Goal: Information Seeking & Learning: Check status

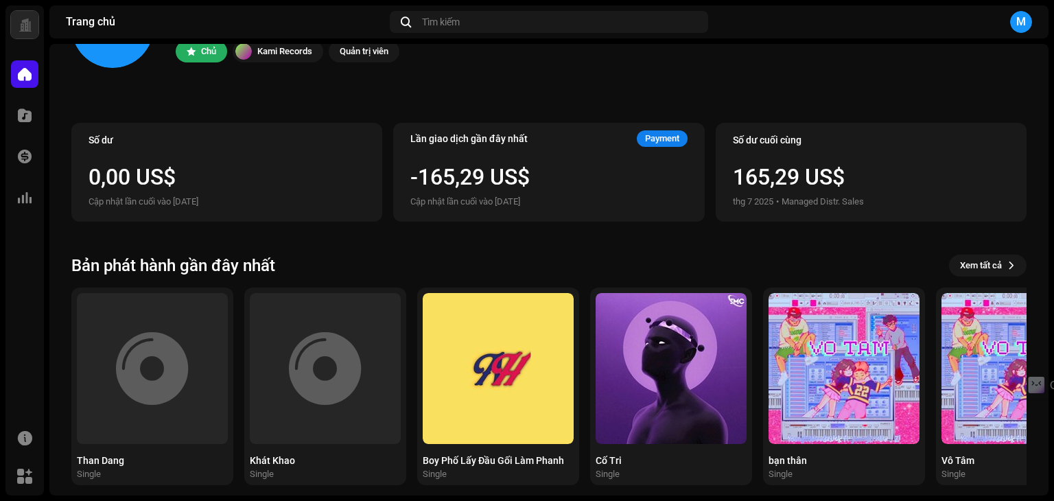
scroll to position [92, 0]
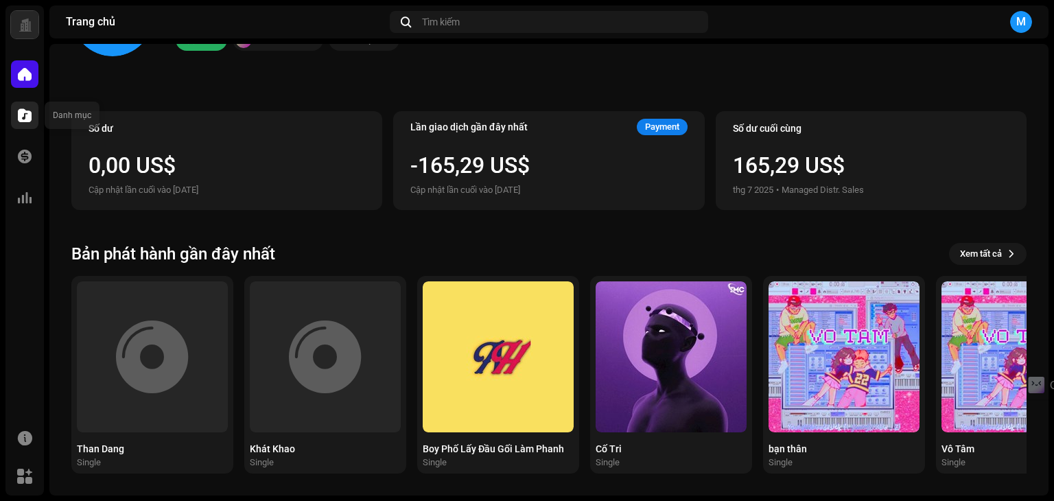
click at [27, 106] on div at bounding box center [24, 115] width 27 height 27
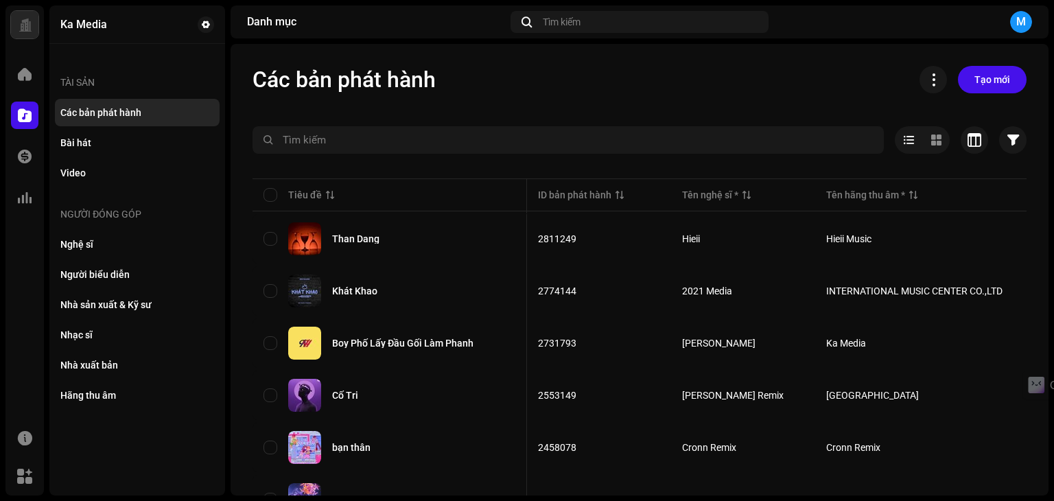
scroll to position [0, 343]
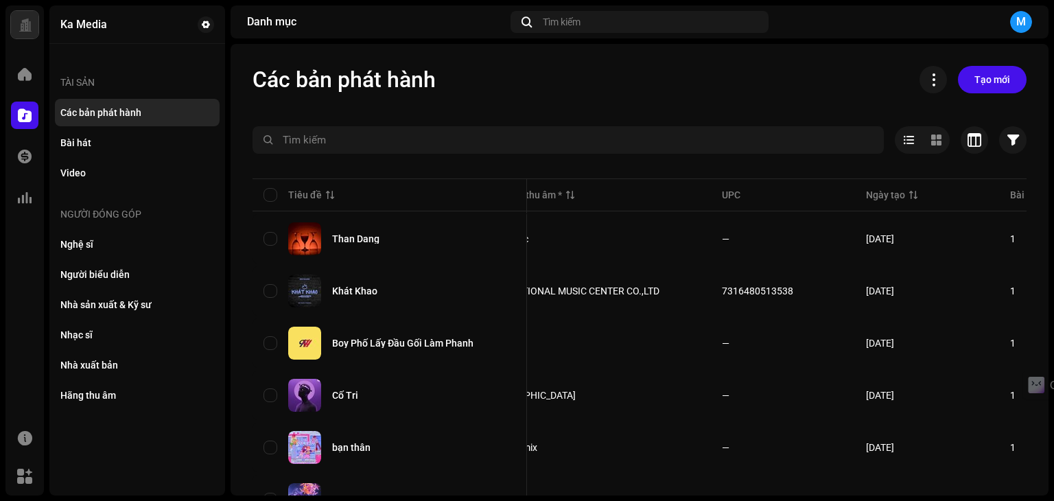
click at [7, 161] on div "Giao dịch" at bounding box center [24, 156] width 38 height 38
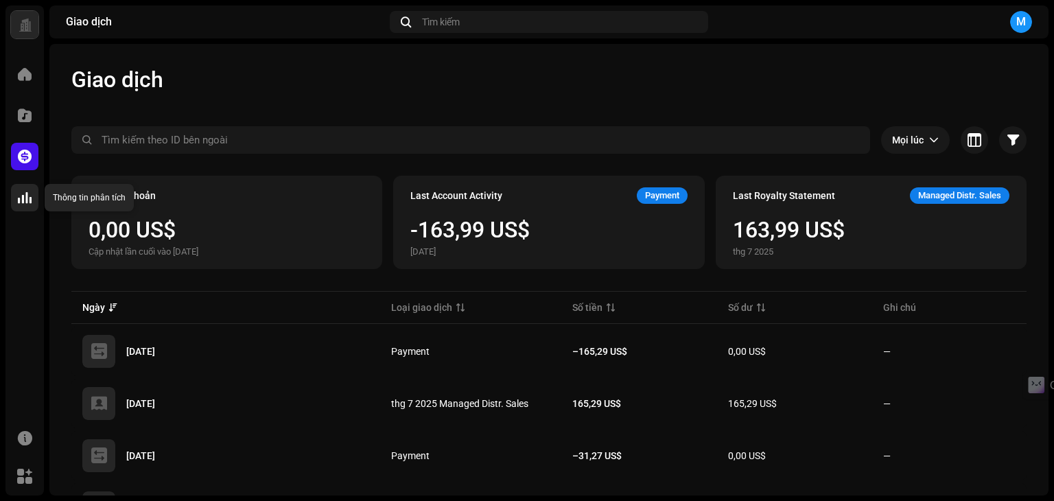
click at [18, 198] on span at bounding box center [25, 197] width 14 height 11
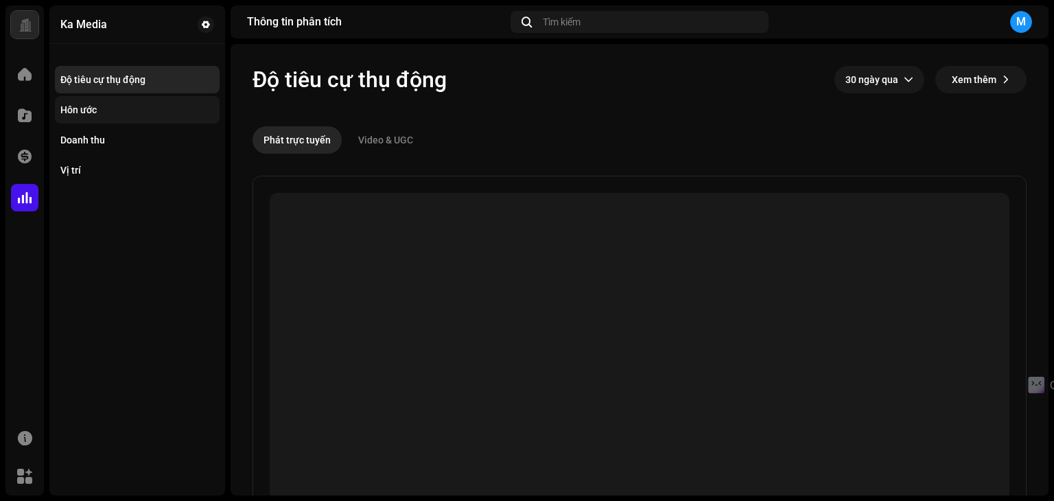
click at [158, 114] on div "Hôn ước" at bounding box center [137, 109] width 154 height 11
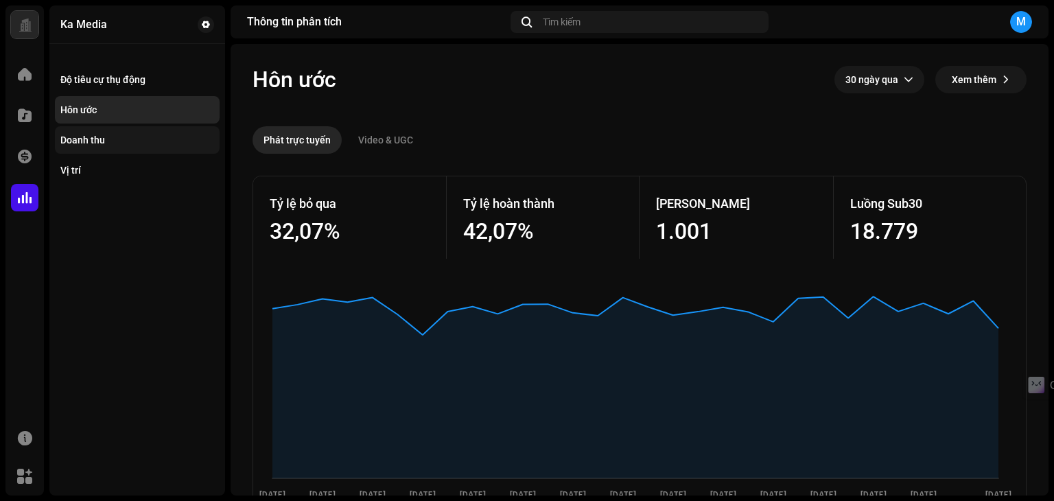
click at [60, 144] on div "Doanh thu" at bounding box center [82, 140] width 45 height 11
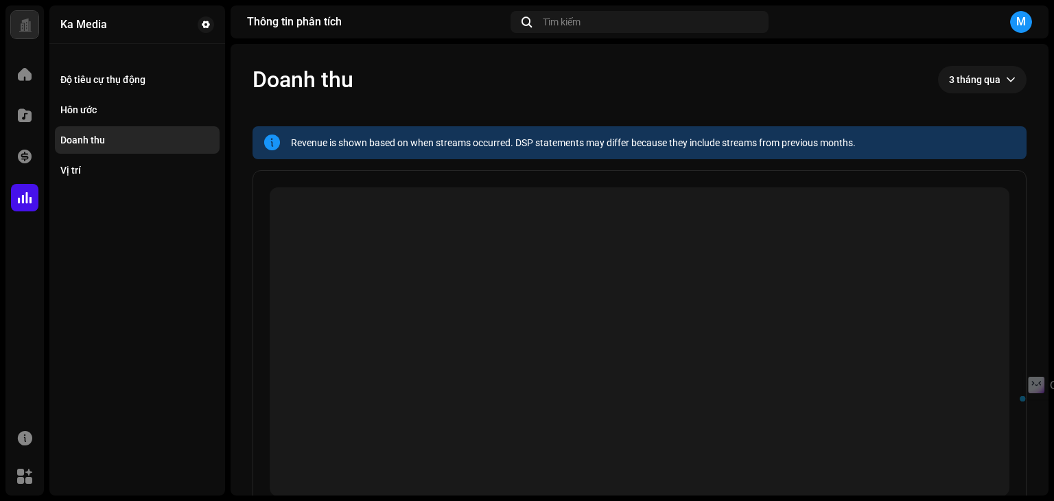
drag, startPoint x: 255, startPoint y: 72, endPoint x: 421, endPoint y: 69, distance: 166.2
click at [421, 69] on div "Doanh thu 3 tháng qua" at bounding box center [640, 79] width 774 height 27
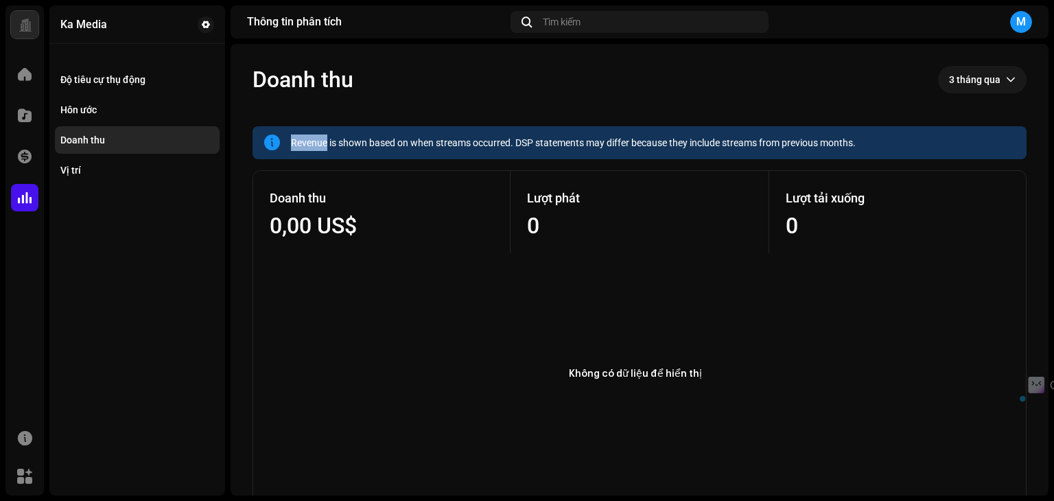
drag, startPoint x: 408, startPoint y: 141, endPoint x: 917, endPoint y: 125, distance: 509.6
click at [877, 127] on div "Revenue is shown based on when streams occurred. DSP statements may differ beca…" at bounding box center [640, 142] width 774 height 33
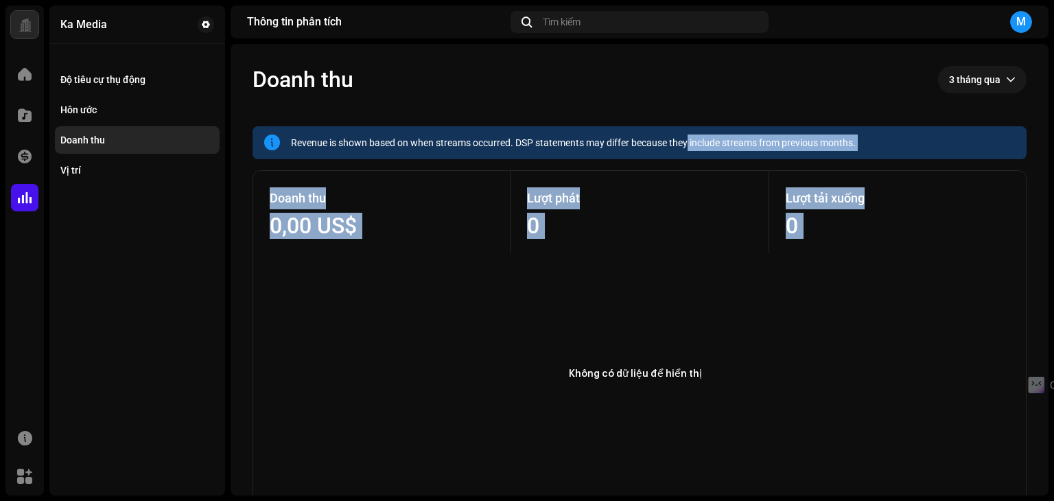
drag, startPoint x: 689, startPoint y: 135, endPoint x: 1054, endPoint y: 105, distance: 365.7
click at [1054, 105] on html "Ka Media Trang chủ Danh mục Giao dịch Thông tin phân tích Tài nguyên Marketplac…" at bounding box center [527, 250] width 1054 height 501
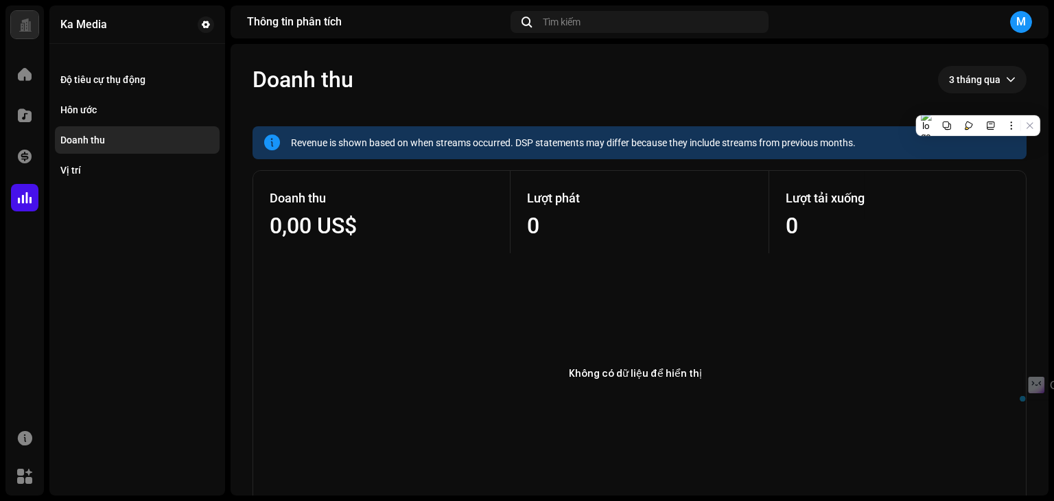
click at [838, 117] on re-o-revenue-dashboard-header "Doanh thu 3 tháng qua" at bounding box center [640, 85] width 774 height 82
click at [967, 78] on span "3 tháng qua" at bounding box center [977, 79] width 57 height 27
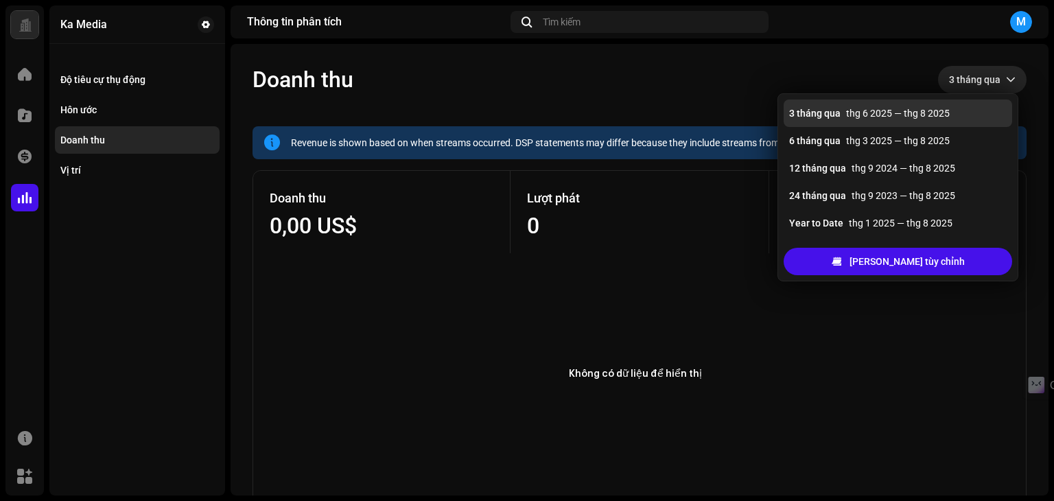
drag, startPoint x: 540, startPoint y: 72, endPoint x: 358, endPoint y: 84, distance: 183.0
click at [521, 82] on div "Doanh thu 3 tháng qua" at bounding box center [640, 79] width 774 height 27
